Goal: Transaction & Acquisition: Obtain resource

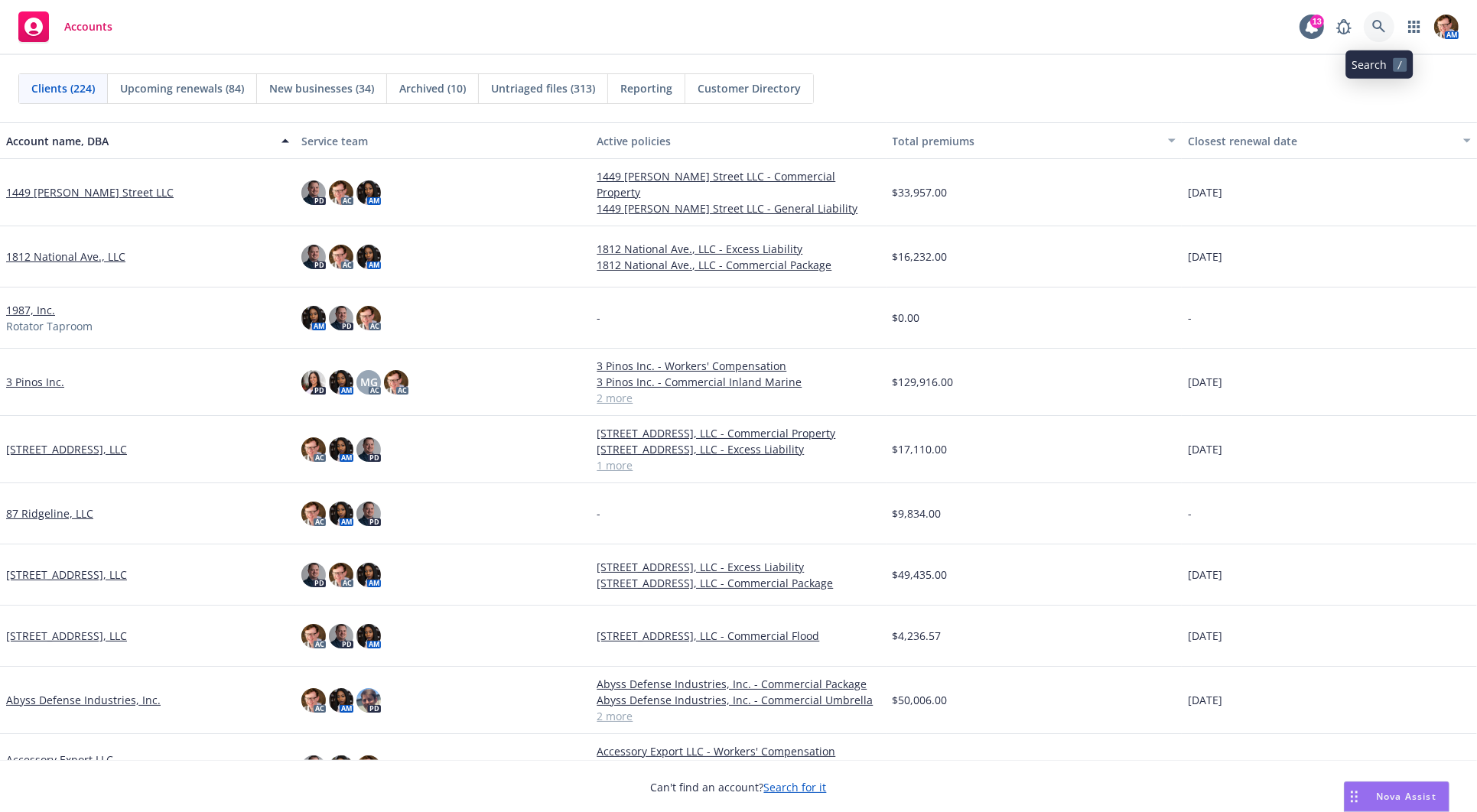
click at [1385, 27] on icon at bounding box center [1379, 27] width 14 height 14
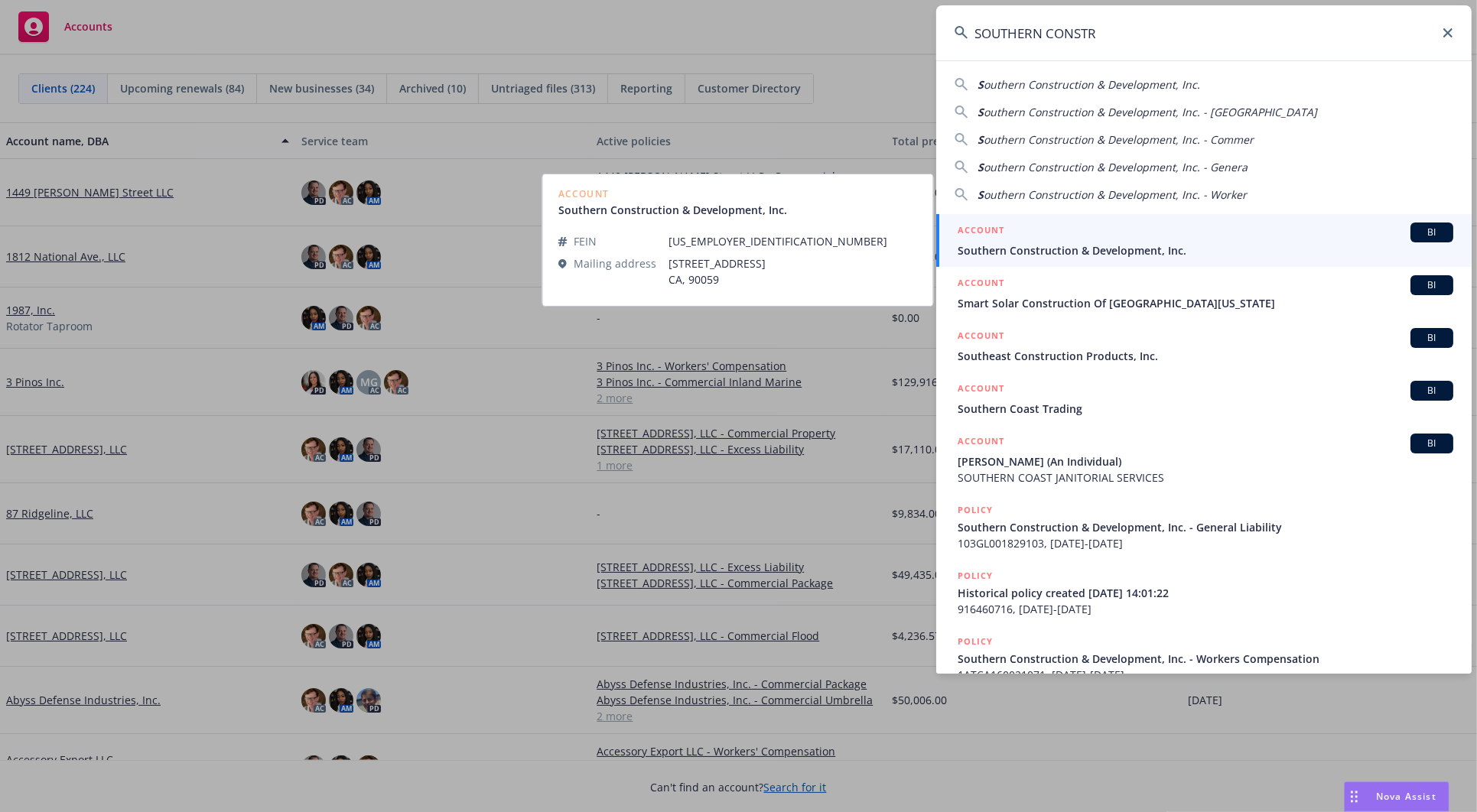
type input "SOUTHERN CONSTR"
click at [1155, 242] on span "Southern Construction & Development, Inc." at bounding box center [1206, 250] width 496 height 16
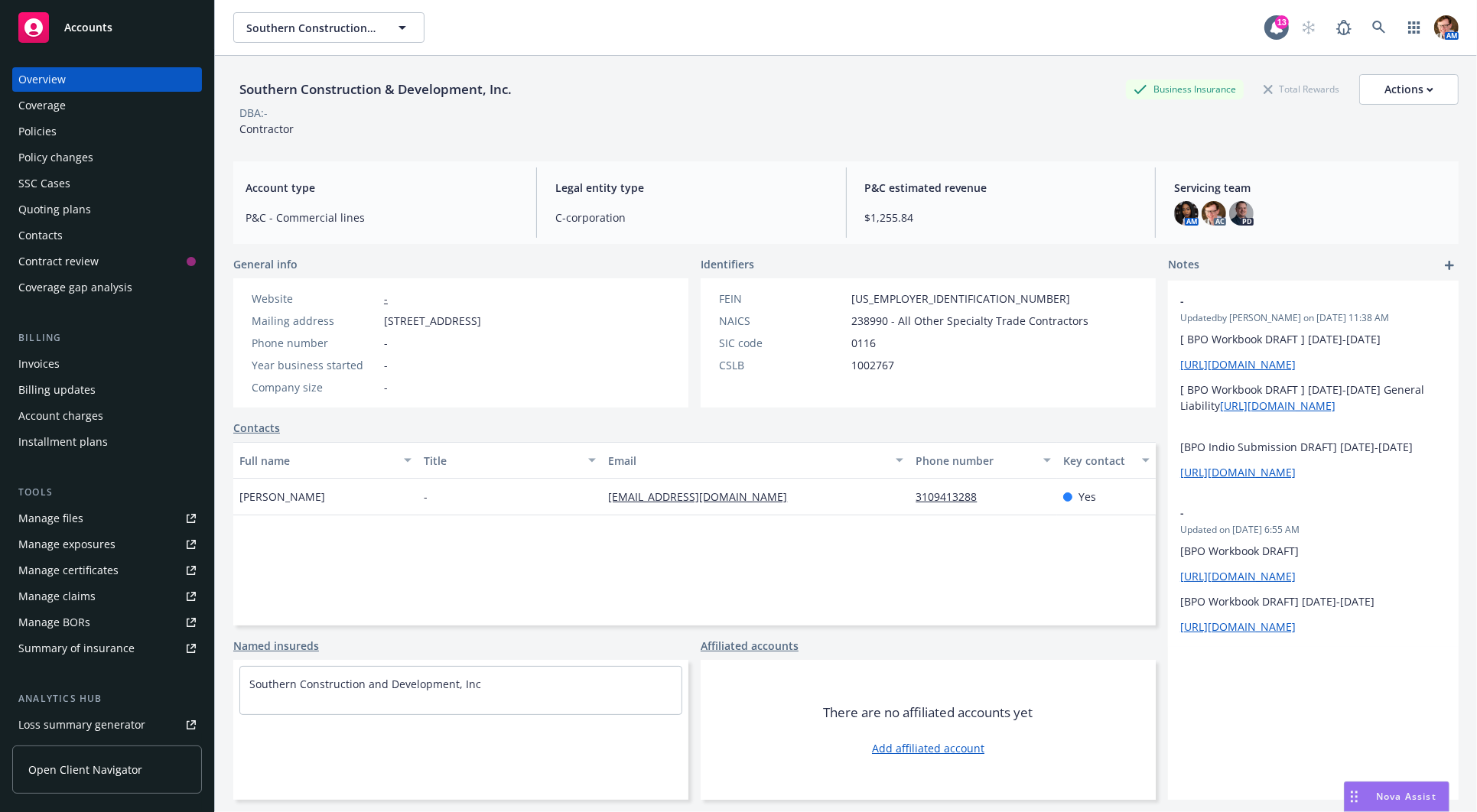
click at [76, 369] on div "Invoices" at bounding box center [107, 364] width 178 height 25
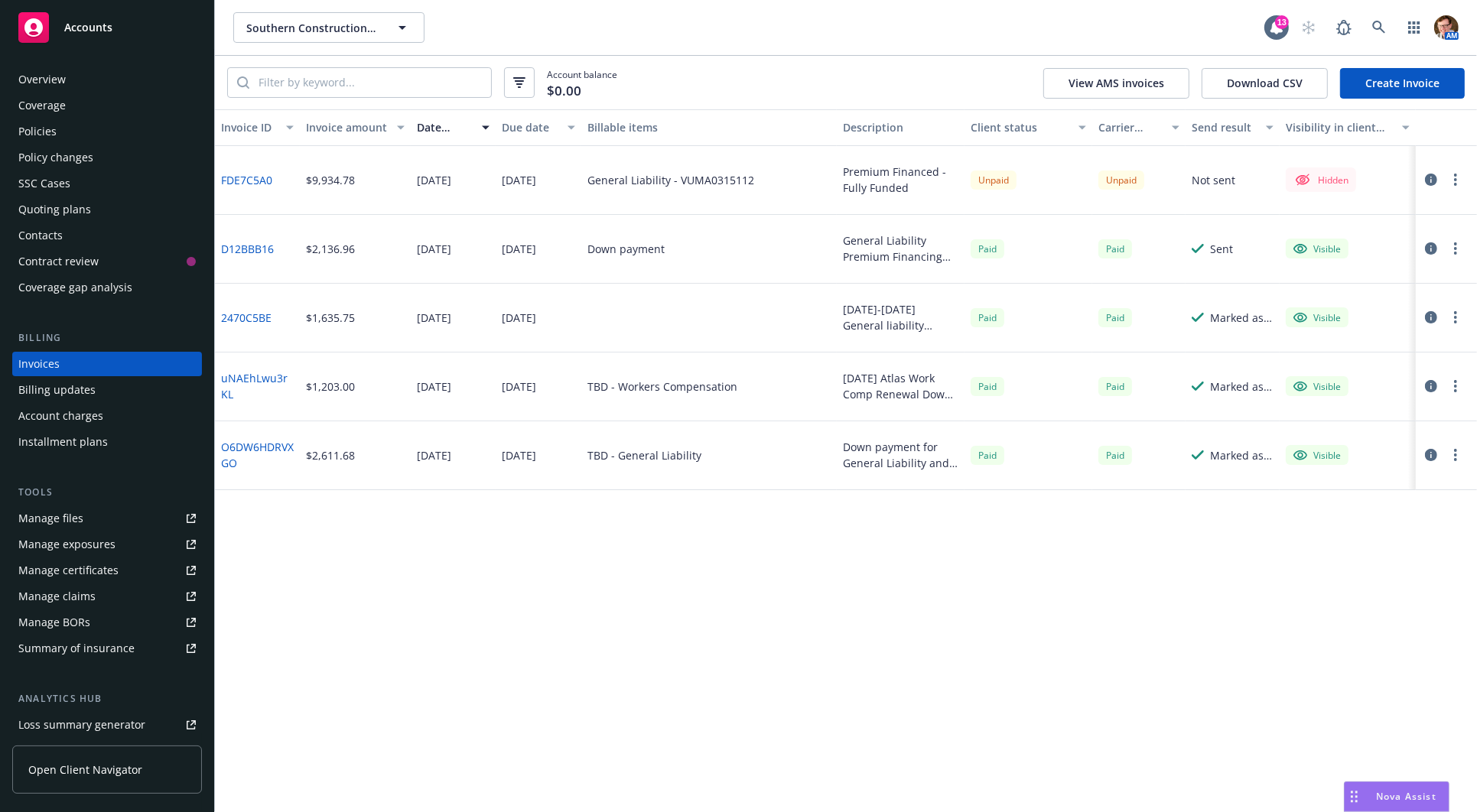
click at [1424, 179] on button "button" at bounding box center [1432, 180] width 18 height 18
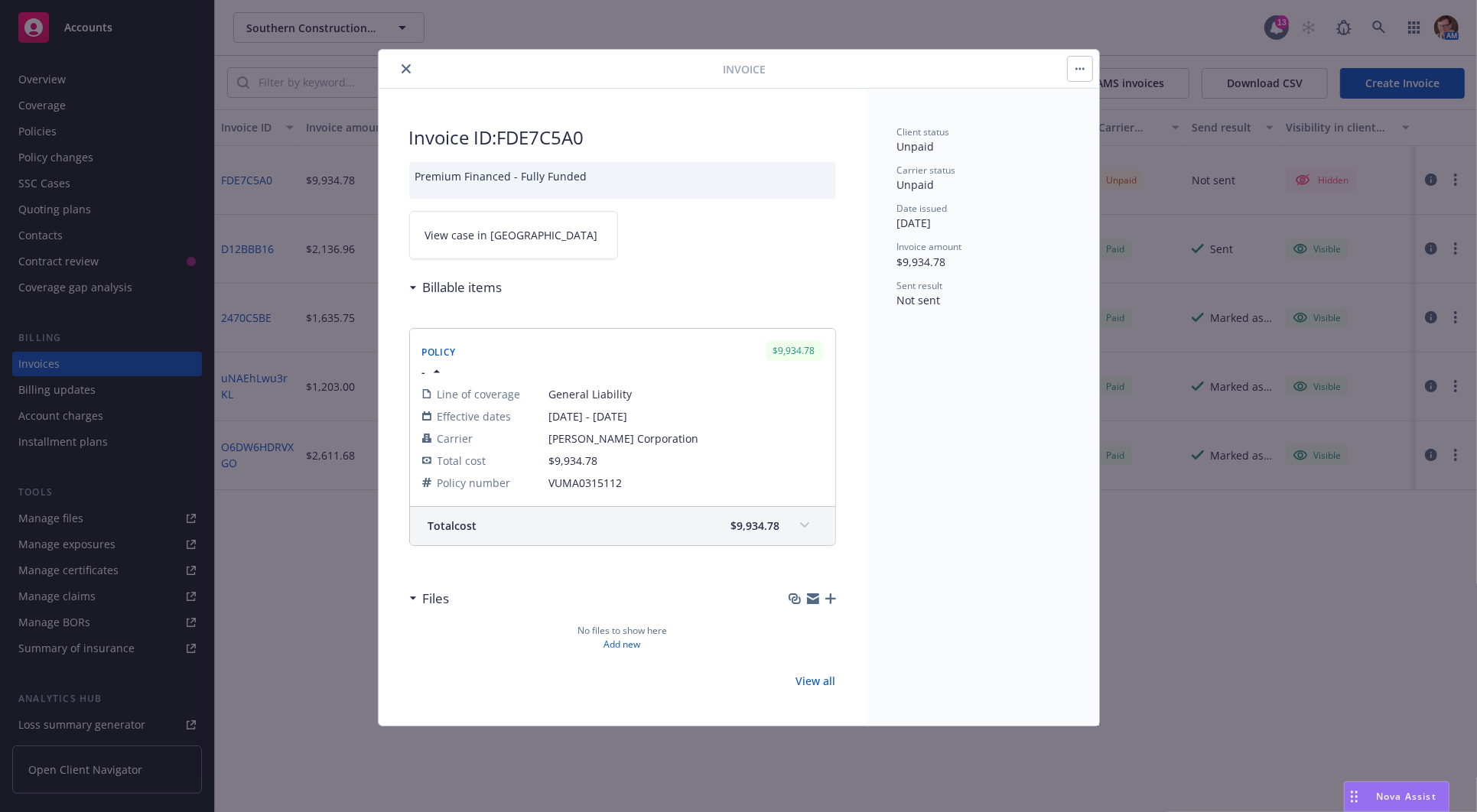
click at [490, 237] on span "View case in SSC" at bounding box center [512, 234] width 173 height 16
click at [411, 69] on button "close" at bounding box center [407, 69] width 18 height 18
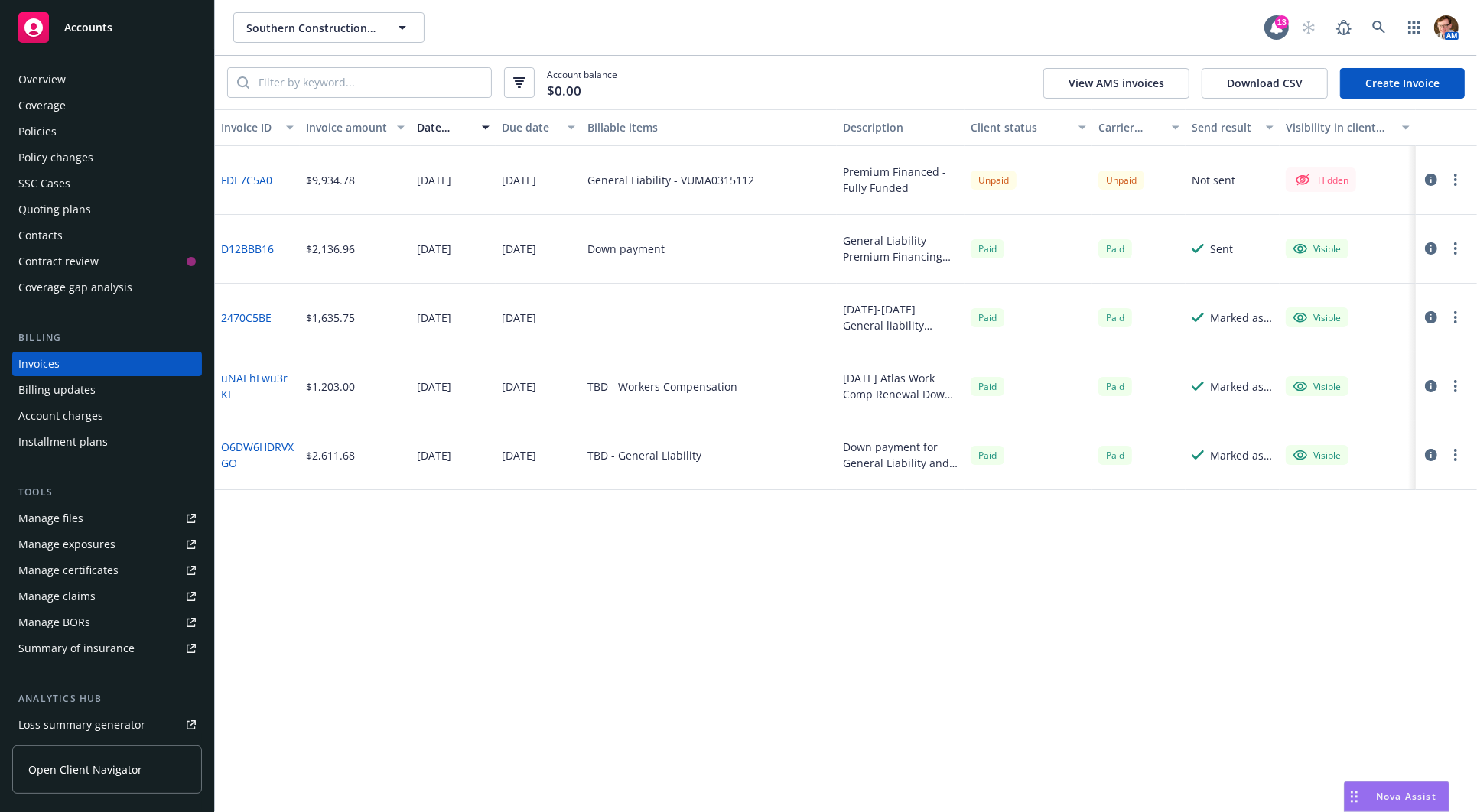
click at [92, 137] on div "Policies" at bounding box center [107, 131] width 178 height 25
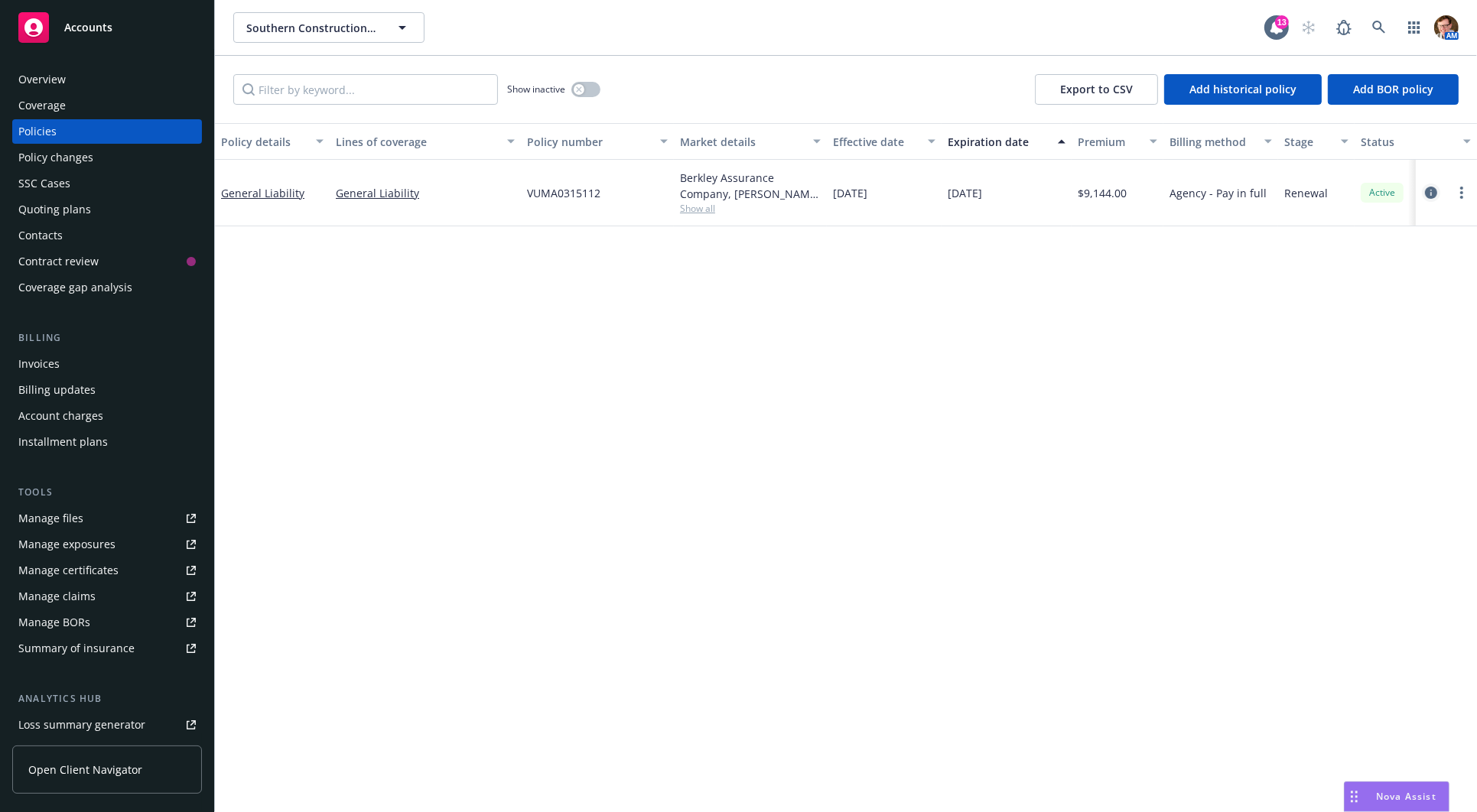
click at [1428, 186] on icon "circleInformation" at bounding box center [1431, 192] width 12 height 12
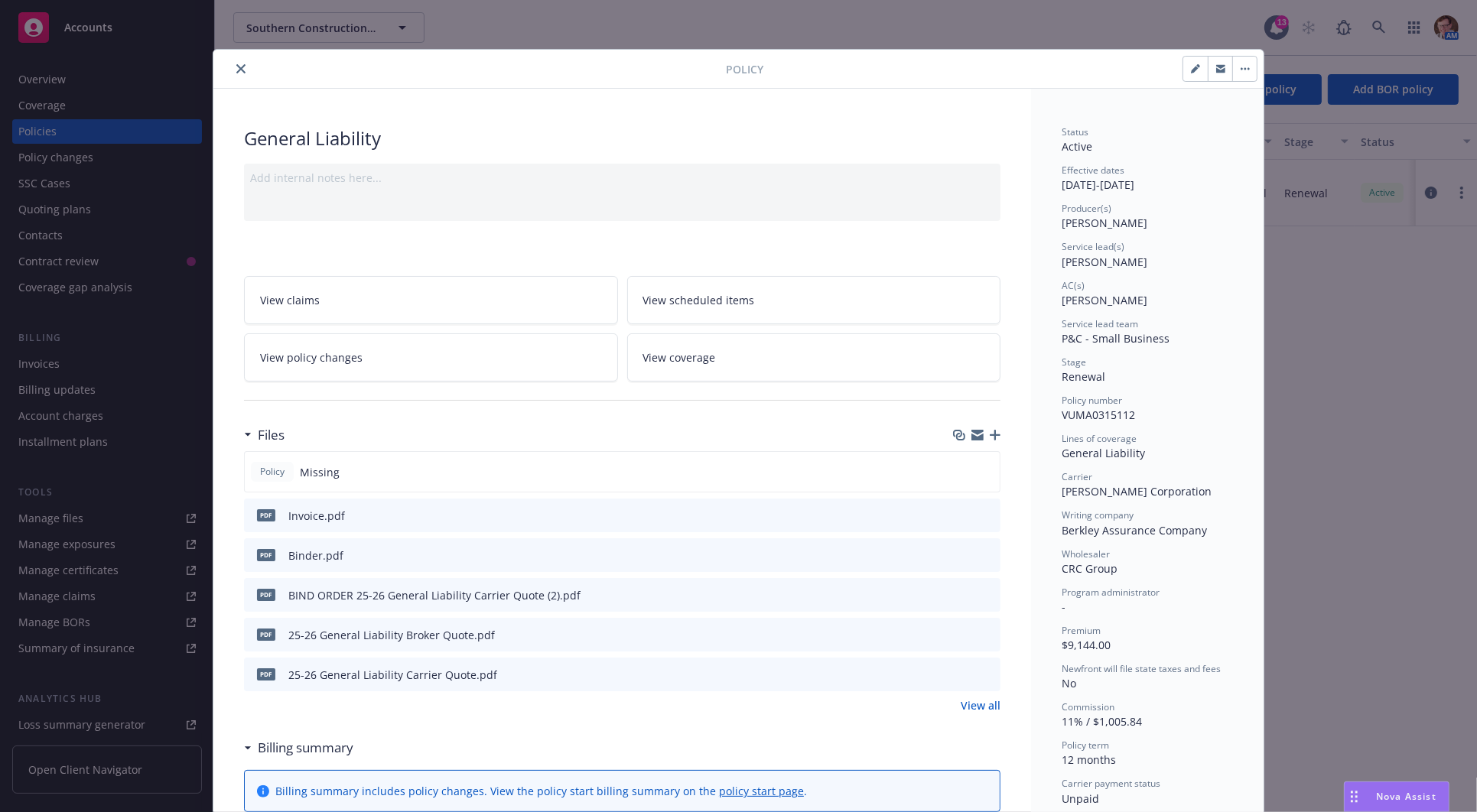
click at [236, 65] on icon "close" at bounding box center [241, 69] width 9 height 9
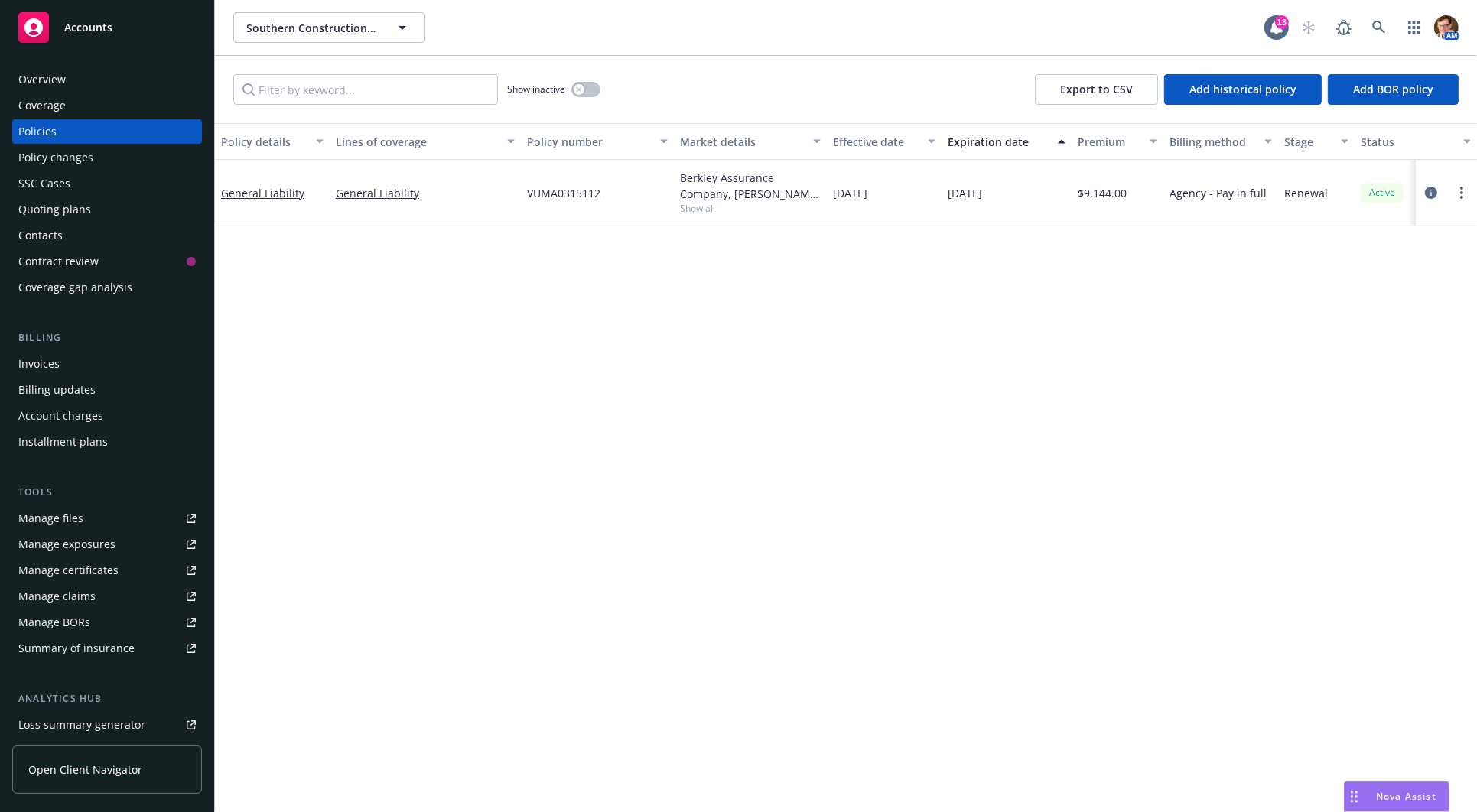
click at [85, 363] on div "Invoices" at bounding box center [107, 364] width 178 height 25
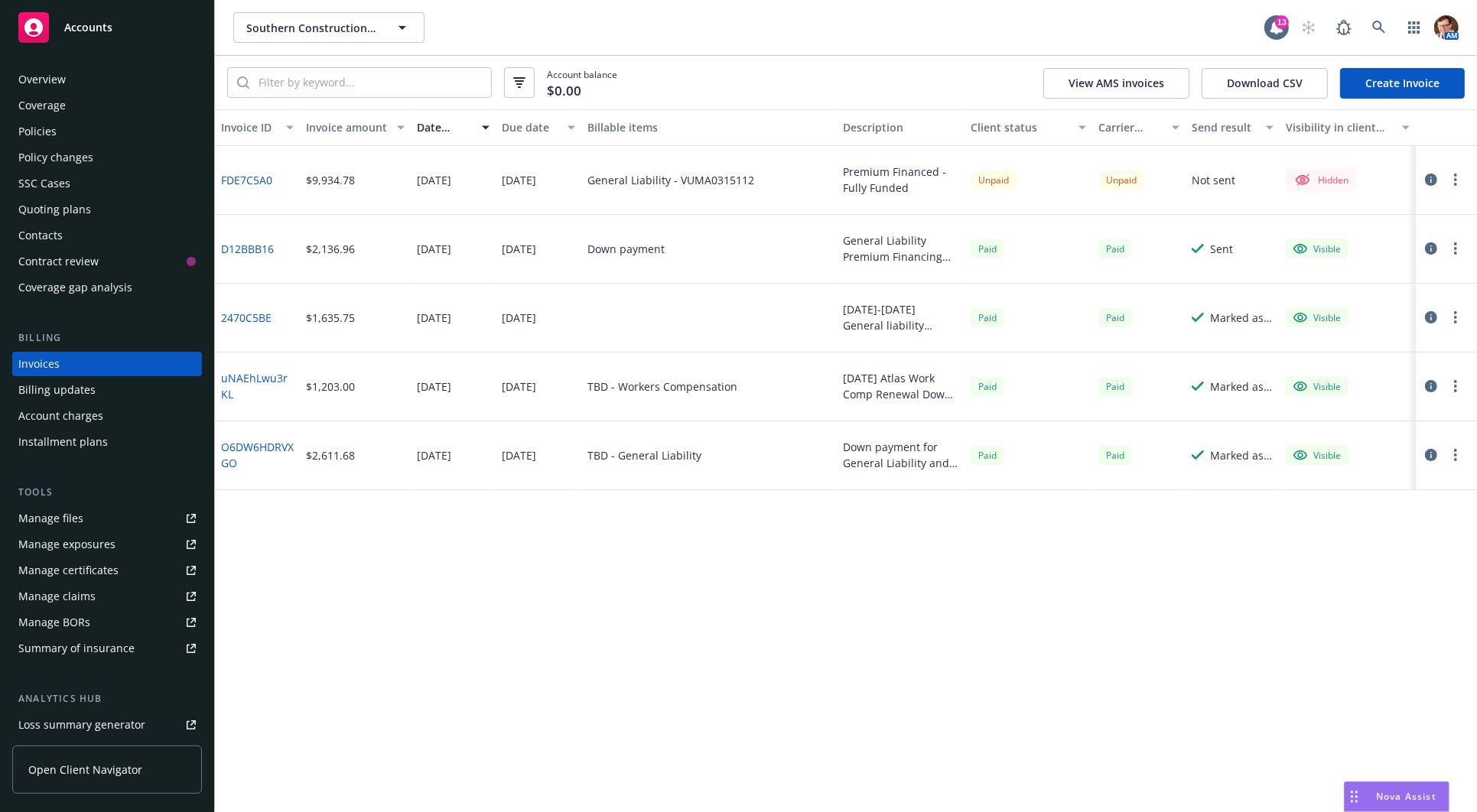
click at [104, 133] on div "Policies" at bounding box center [107, 131] width 178 height 25
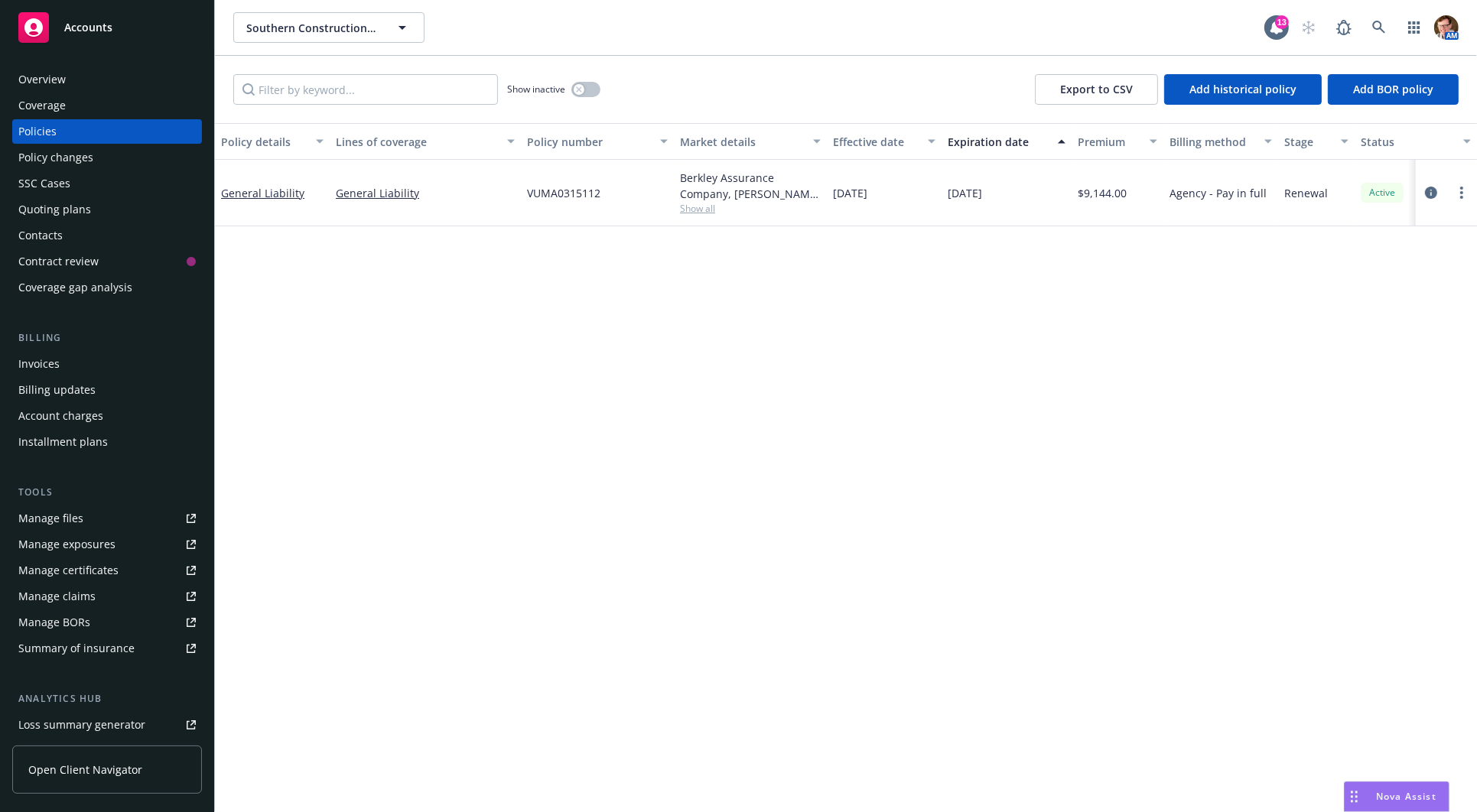
click at [100, 361] on div "Invoices" at bounding box center [107, 364] width 178 height 25
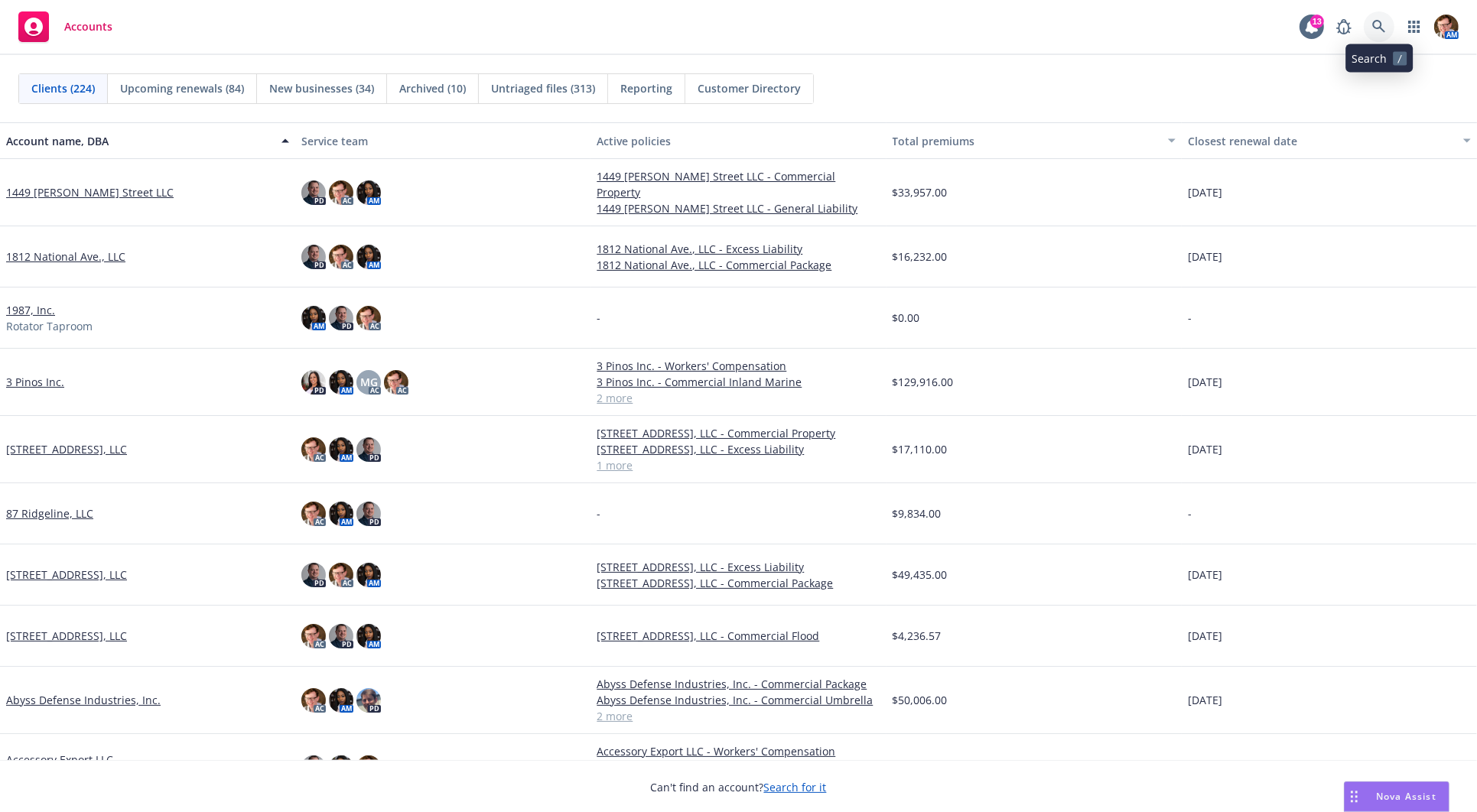
click at [1387, 16] on link at bounding box center [1378, 26] width 30 height 30
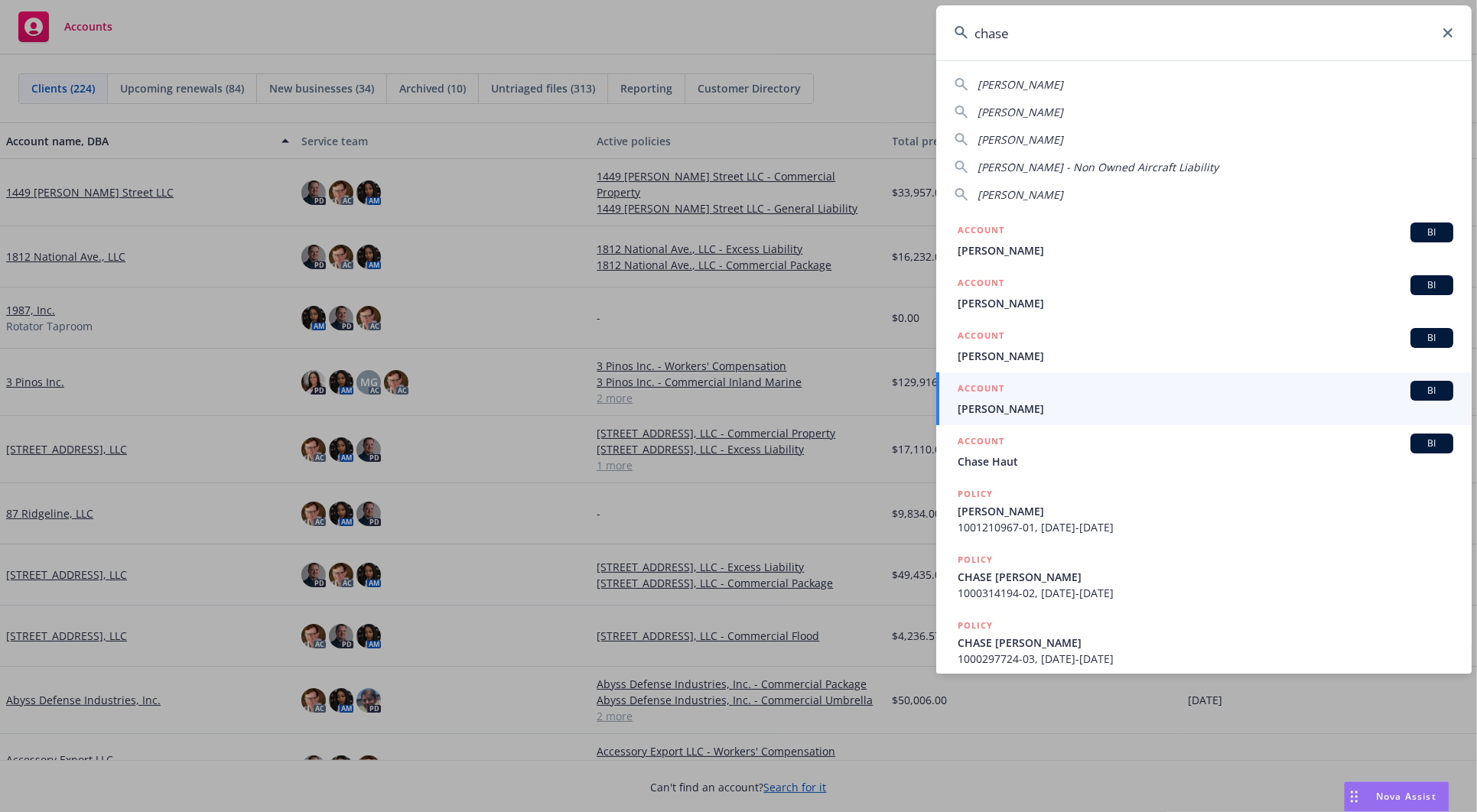
drag, startPoint x: 1054, startPoint y: 32, endPoint x: 704, endPoint y: -2, distance: 351.6
click at [704, 0] on html "Accounts 13 AM Clients (224) Upcoming renewals (84) New businesses (34) Archive…" at bounding box center [738, 406] width 1477 height 812
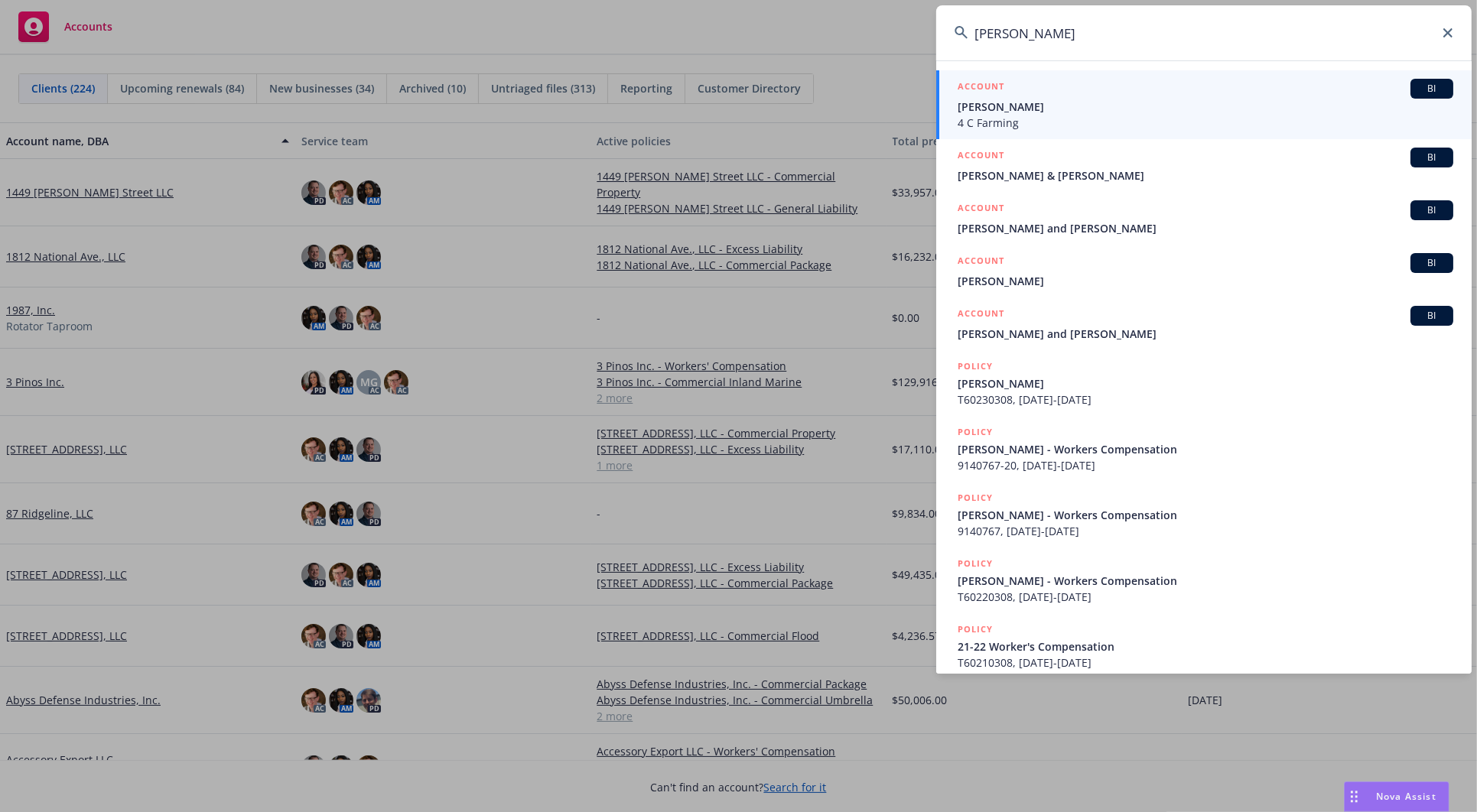
type input "daniel chase"
click at [1022, 93] on div "ACCOUNT BI" at bounding box center [1206, 88] width 496 height 20
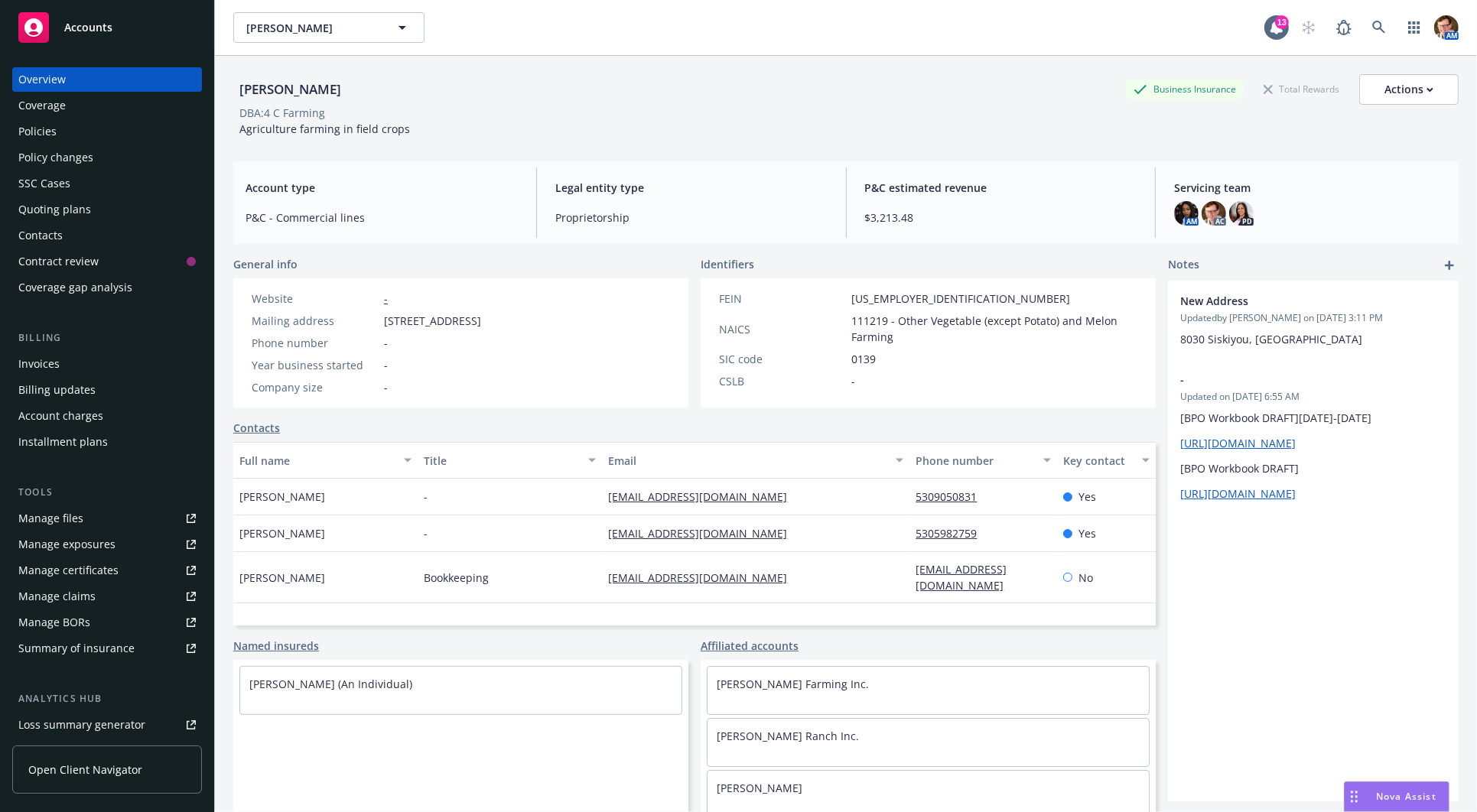
click at [53, 125] on div "Policies" at bounding box center [37, 131] width 38 height 25
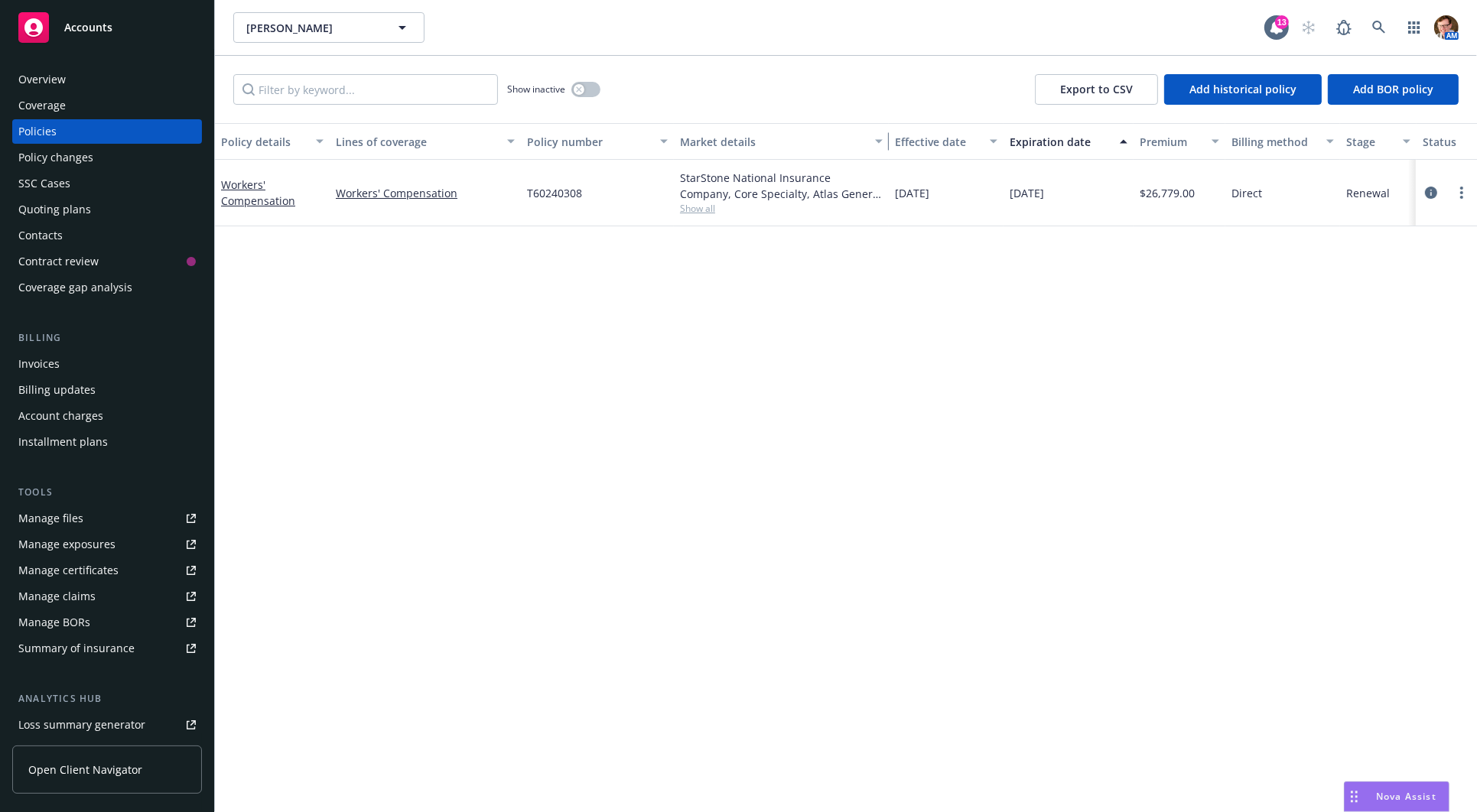
drag, startPoint x: 825, startPoint y: 141, endPoint x: 914, endPoint y: 134, distance: 89.3
click at [885, 134] on div "button" at bounding box center [881, 141] width 7 height 35
click at [94, 213] on div "Quoting plans" at bounding box center [107, 209] width 178 height 25
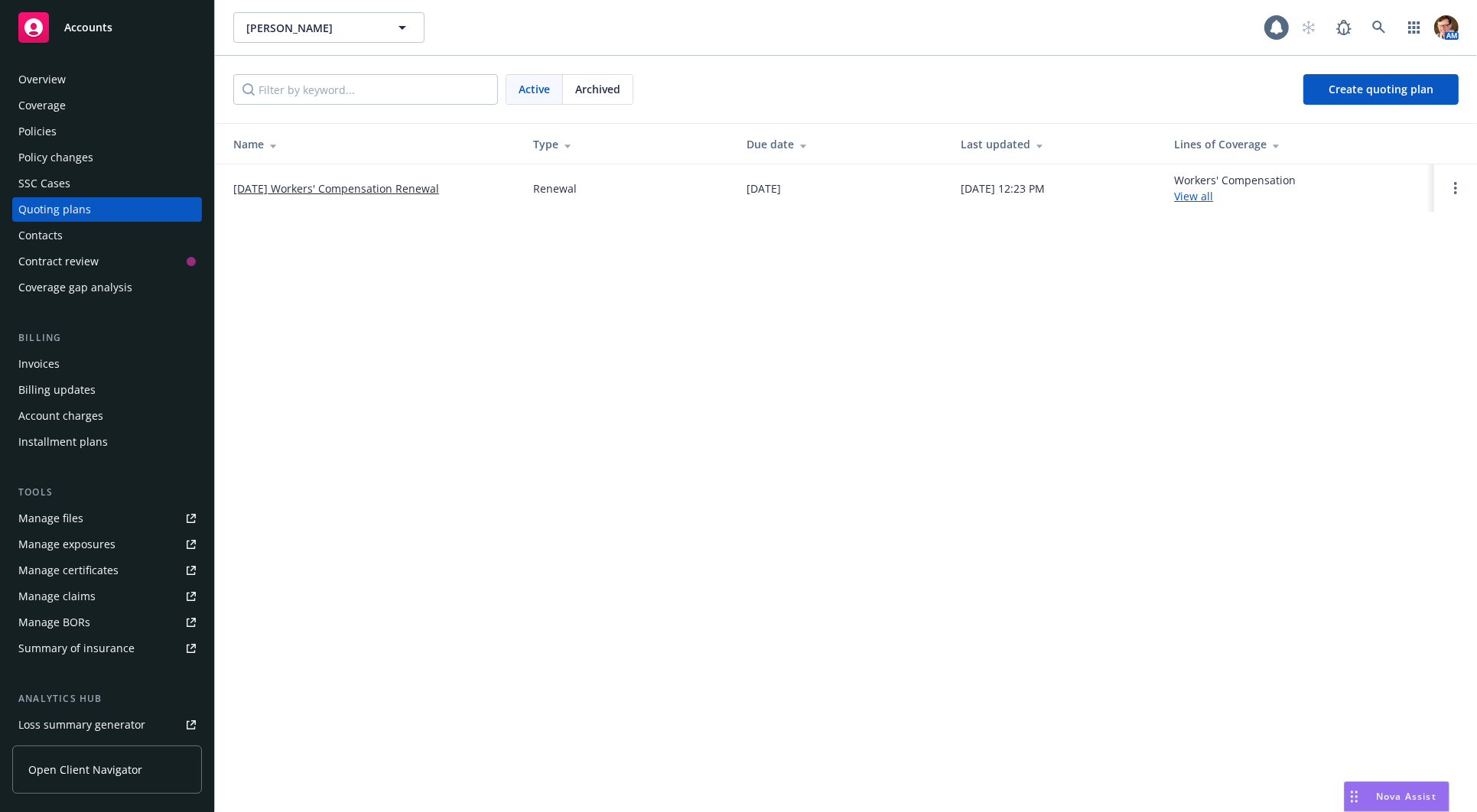
click at [319, 187] on link "[DATE] Workers' Compensation Renewal" at bounding box center [336, 188] width 206 height 16
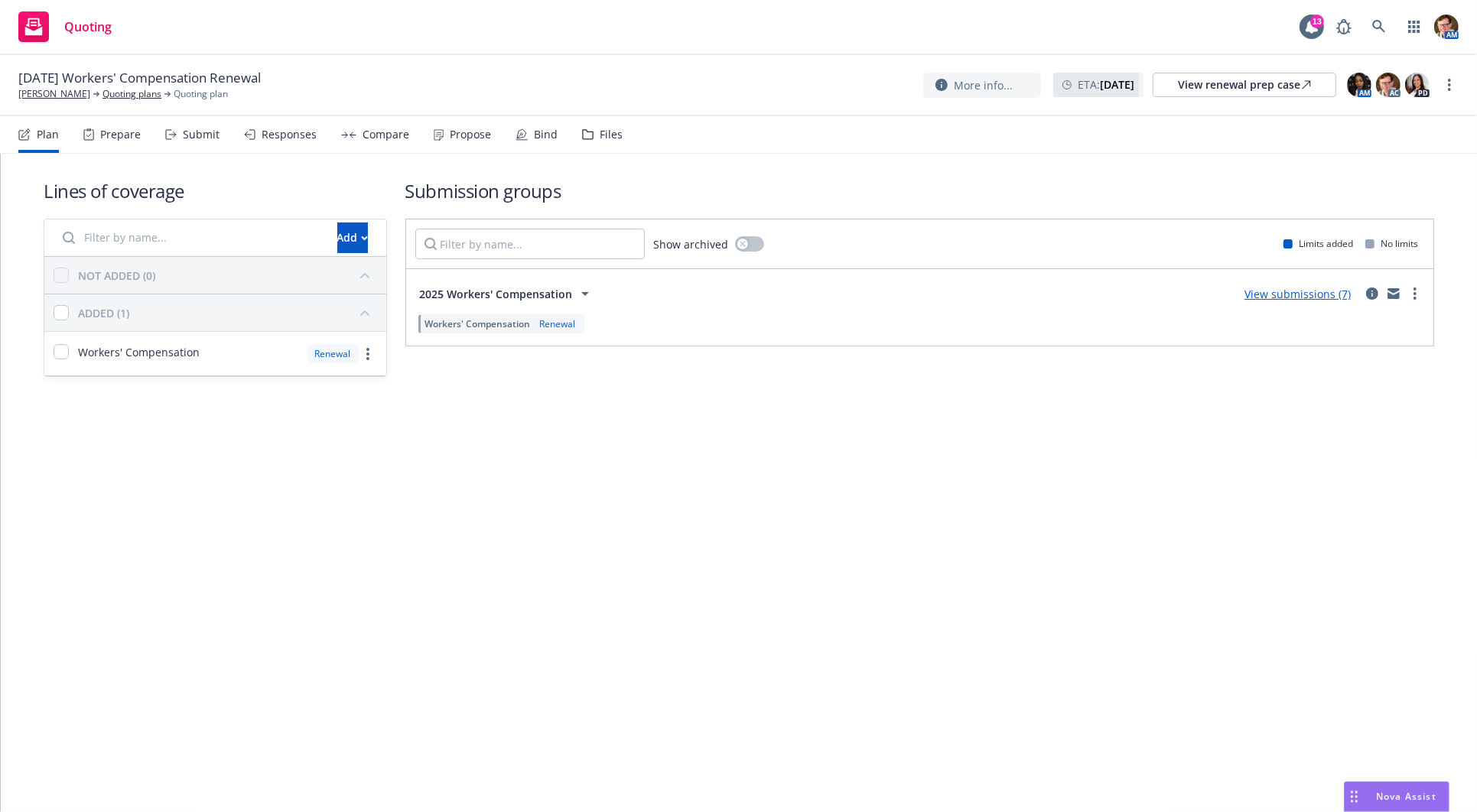
click at [516, 140] on icon at bounding box center [522, 140] width 11 height 0
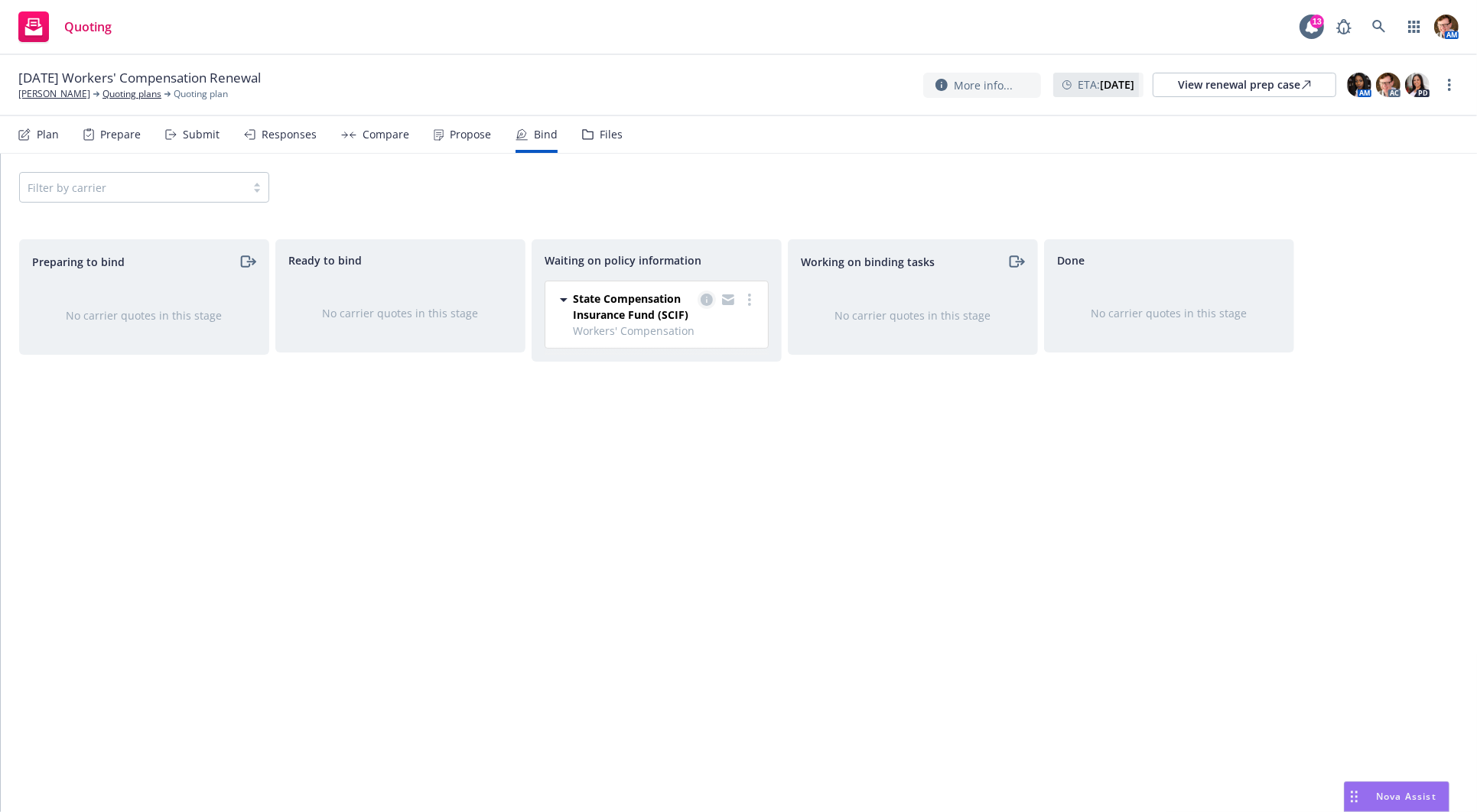
click at [707, 301] on icon "copy logging email" at bounding box center [706, 300] width 12 height 12
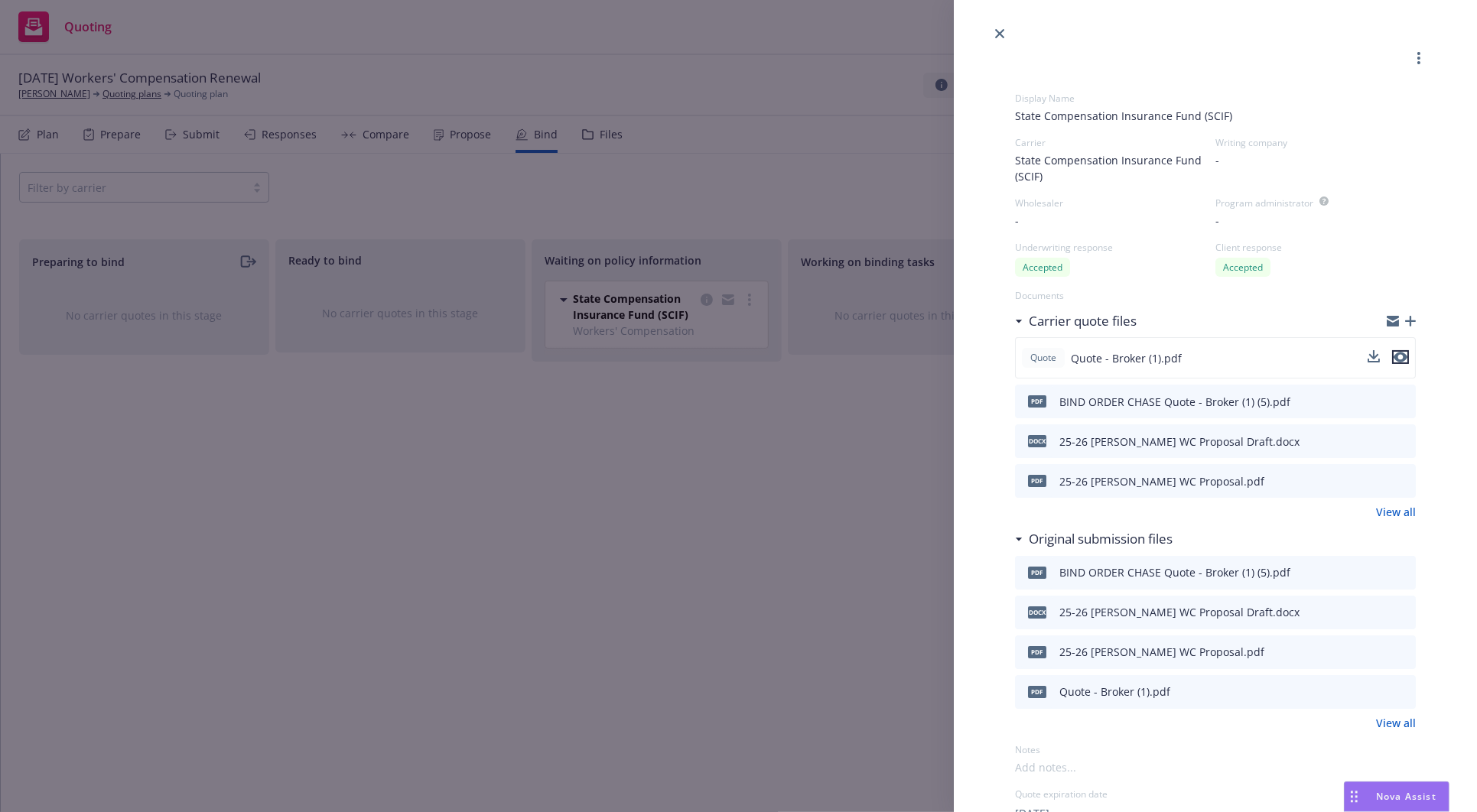
click at [1394, 358] on icon "preview file" at bounding box center [1400, 359] width 14 height 11
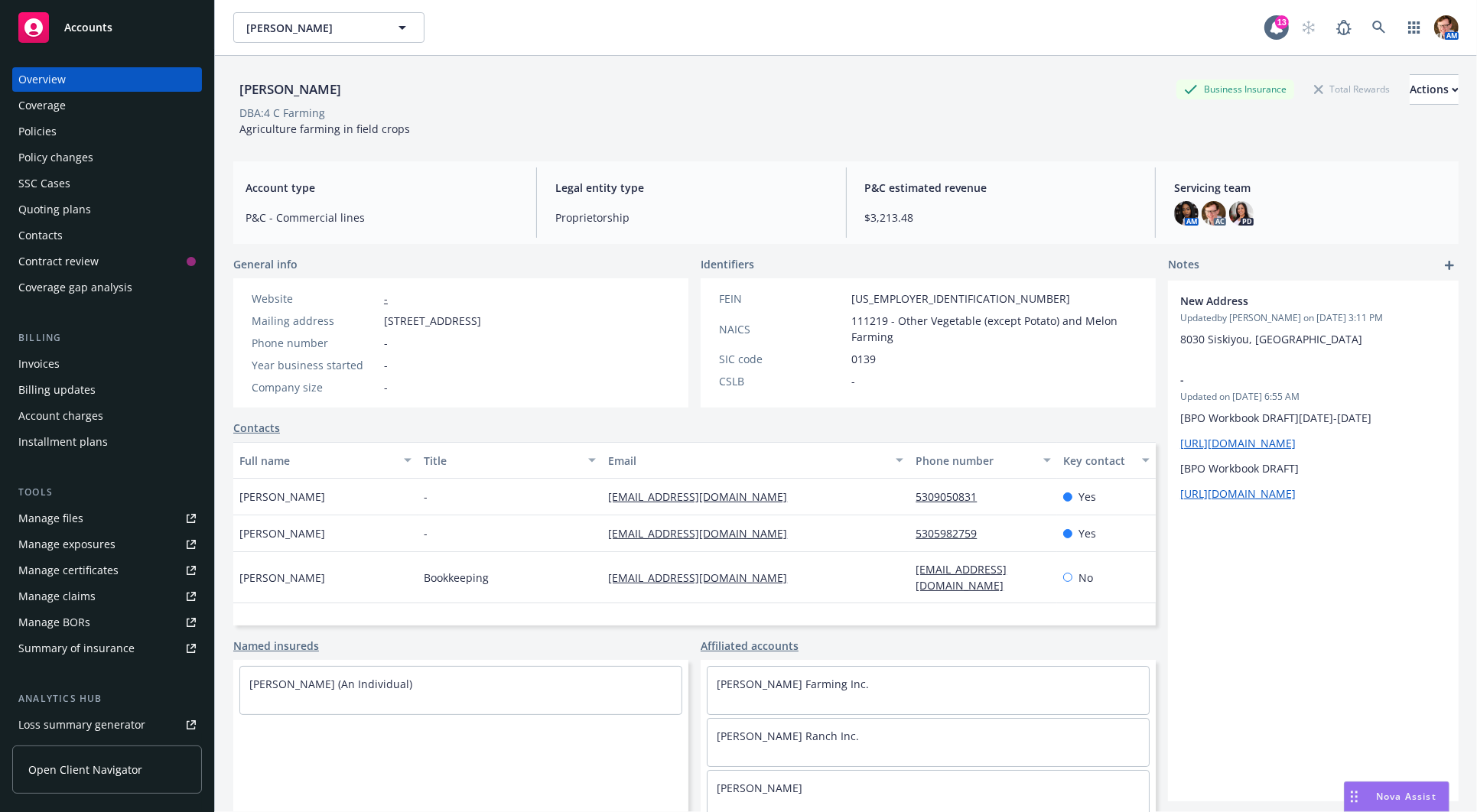
click at [82, 133] on div "Policies" at bounding box center [107, 131] width 178 height 25
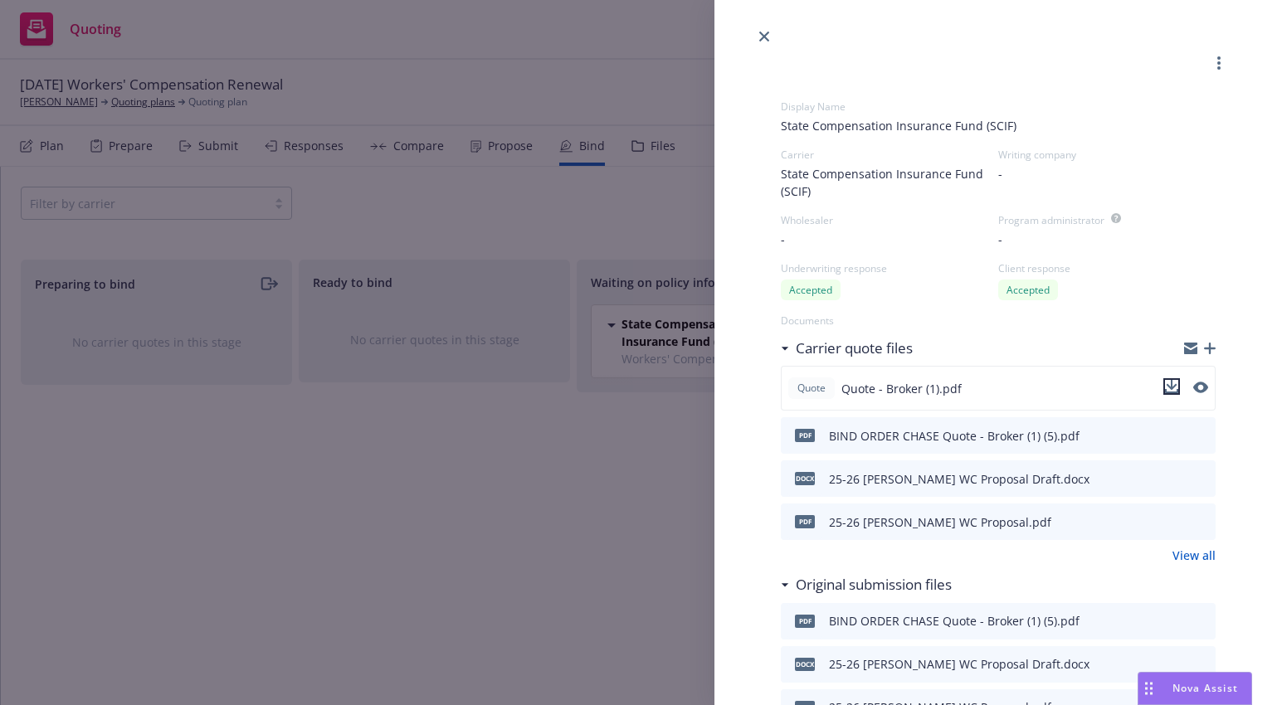
click at [1165, 391] on icon "download file" at bounding box center [1171, 386] width 13 height 13
